Goal: Task Accomplishment & Management: Manage account settings

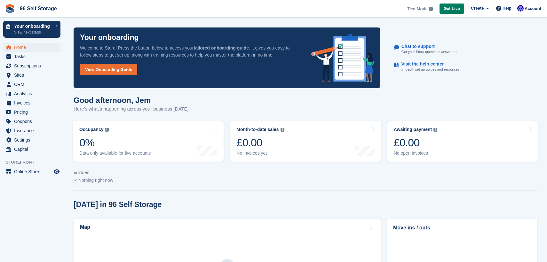
click at [453, 10] on span "Get Live" at bounding box center [451, 8] width 16 height 6
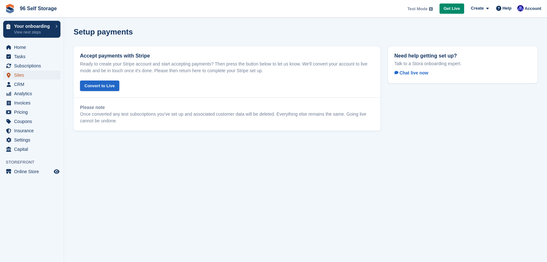
click at [27, 73] on span "Sites" at bounding box center [33, 75] width 38 height 9
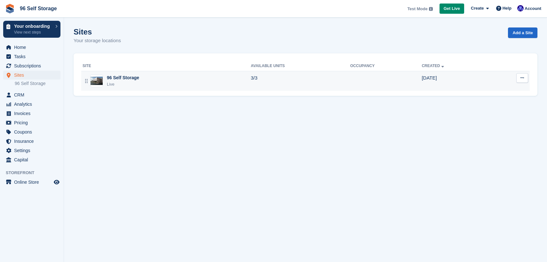
click at [522, 77] on icon at bounding box center [522, 78] width 4 height 4
click at [494, 90] on p "Edit site" at bounding box center [497, 90] width 56 height 8
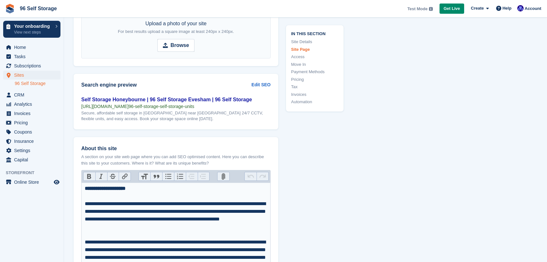
scroll to position [849, 0]
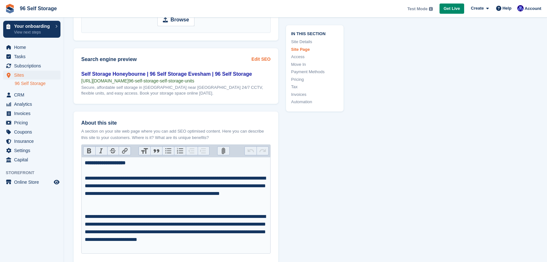
click at [261, 57] on link "Edit SEO" at bounding box center [260, 59] width 19 height 7
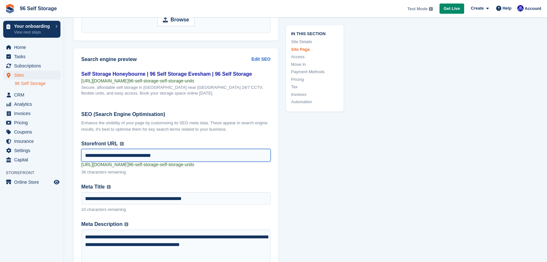
click at [180, 156] on input "**********" at bounding box center [175, 155] width 189 height 13
paste input "text"
type input "**********"
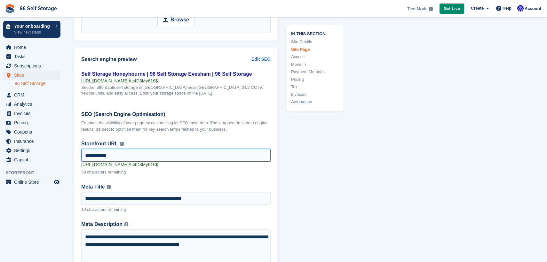
click at [176, 155] on input "**********" at bounding box center [175, 155] width 189 height 13
type input "**********"
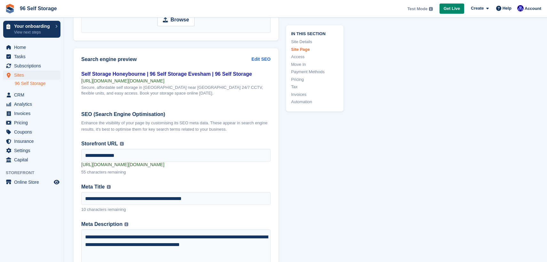
click at [22, 152] on span "Settings" at bounding box center [33, 150] width 38 height 9
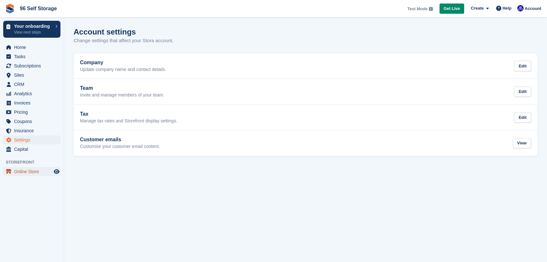
click at [50, 173] on span "Online Store" at bounding box center [33, 171] width 38 height 9
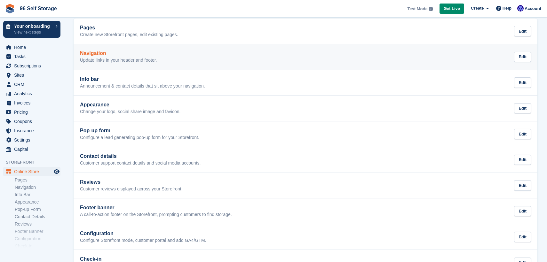
scroll to position [58, 0]
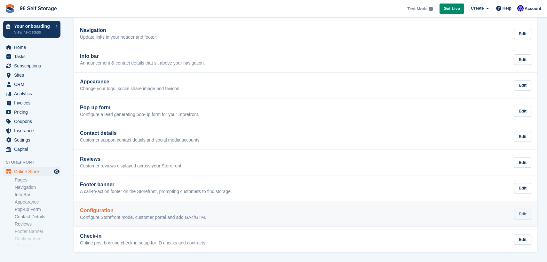
click at [524, 216] on div "Edit" at bounding box center [522, 214] width 17 height 11
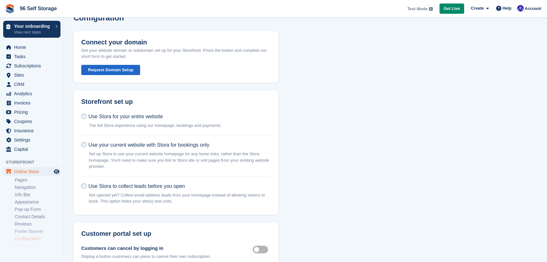
scroll to position [6, 0]
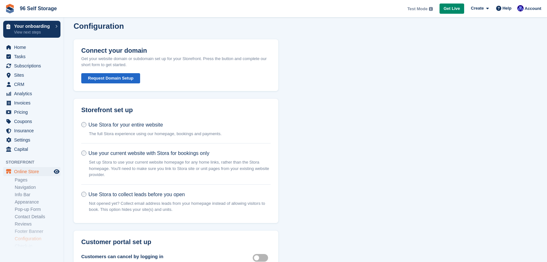
click at [111, 79] on button "Request Domain Setup" at bounding box center [110, 78] width 59 height 11
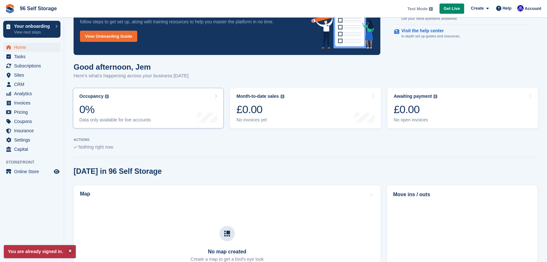
scroll to position [47, 0]
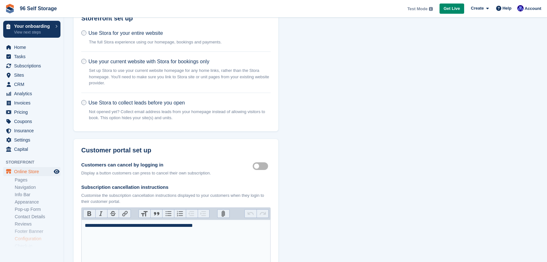
scroll to position [100, 0]
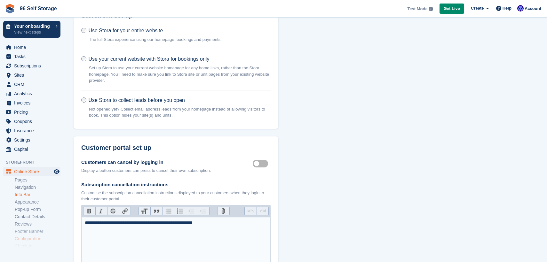
click at [25, 193] on link "Info Bar" at bounding box center [38, 195] width 46 height 6
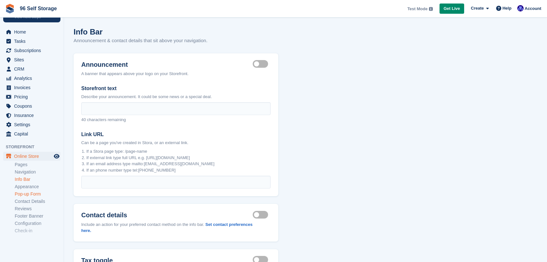
scroll to position [26, 0]
